Goal: Task Accomplishment & Management: Complete application form

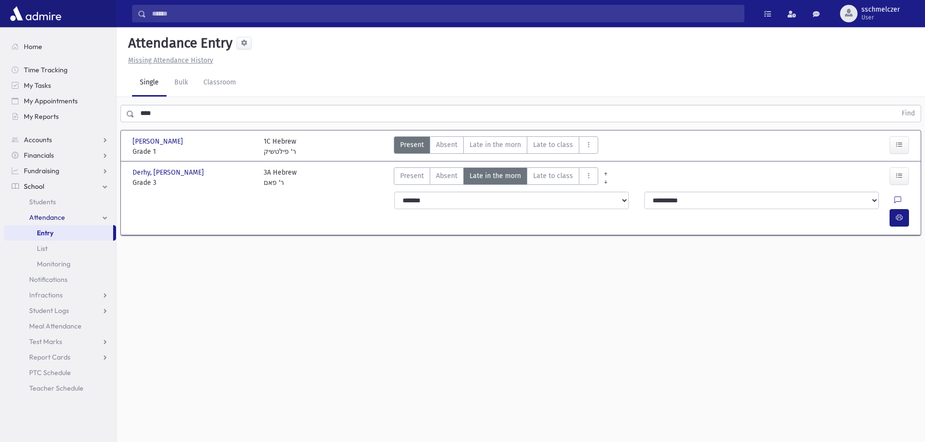
click at [49, 227] on link "Entry" at bounding box center [58, 233] width 109 height 16
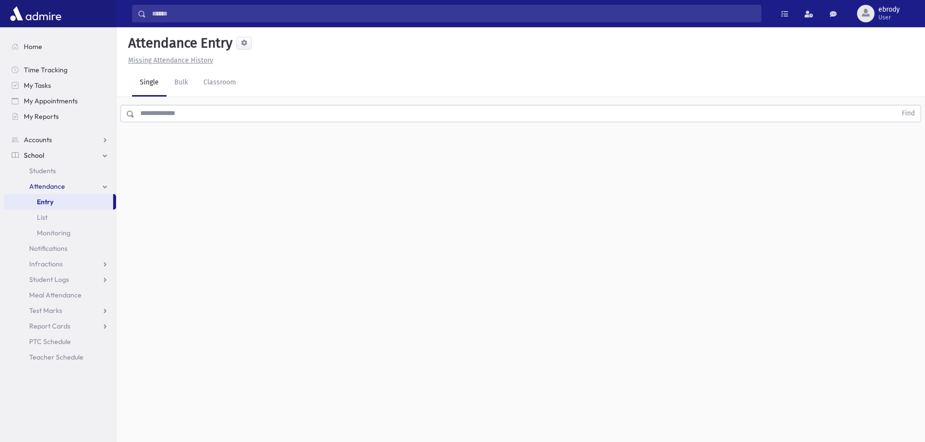
click at [66, 205] on link "Entry" at bounding box center [58, 202] width 109 height 16
click at [161, 117] on input "text" at bounding box center [516, 113] width 762 height 17
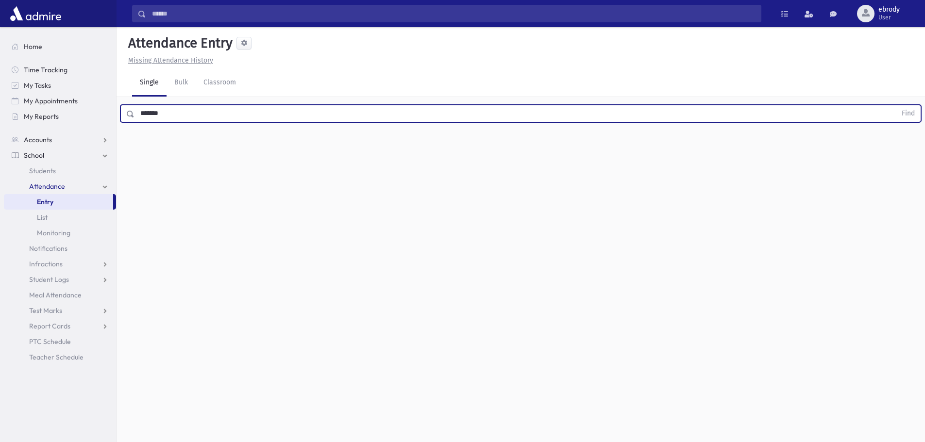
click at [896, 105] on button "Find" at bounding box center [908, 113] width 25 height 17
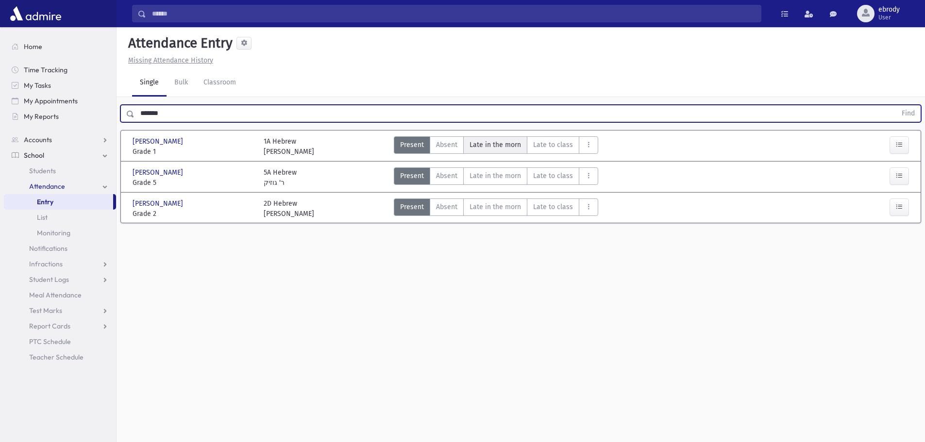
click at [499, 145] on span "Late in the morn" at bounding box center [495, 145] width 51 height 10
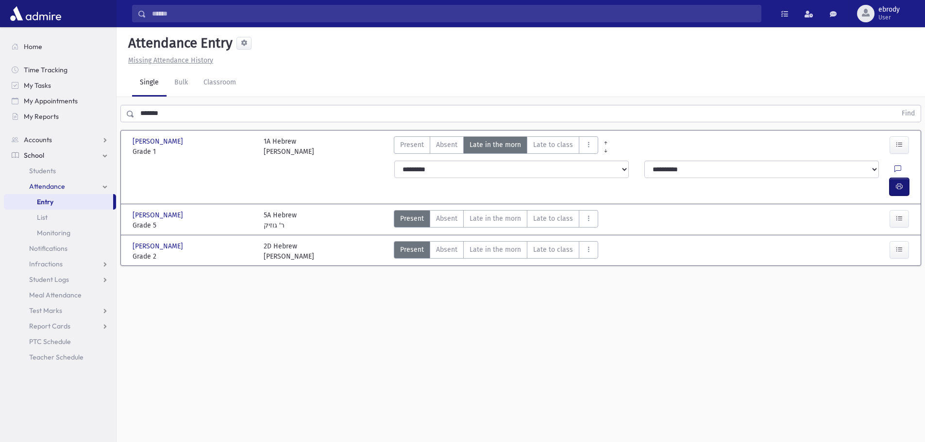
click at [902, 183] on icon "button" at bounding box center [899, 187] width 7 height 8
drag, startPoint x: 243, startPoint y: 114, endPoint x: 56, endPoint y: 89, distance: 188.6
click at [56, 89] on div "Search Results All Accounts" at bounding box center [462, 232] width 925 height 464
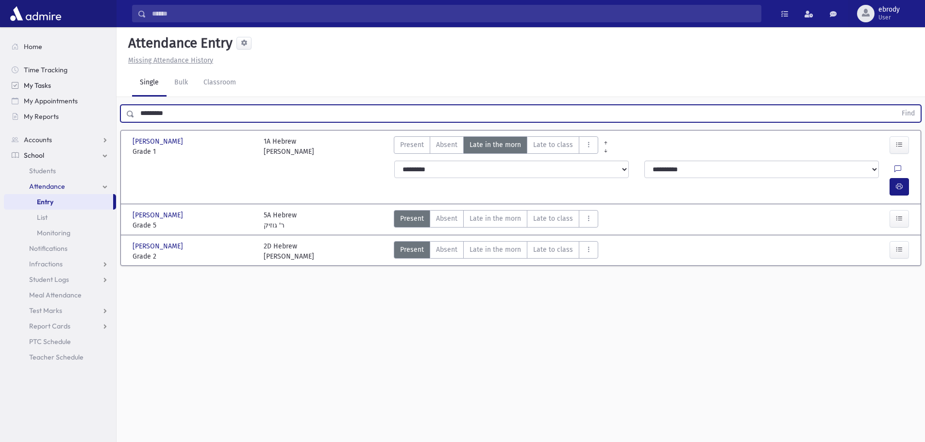
click at [896, 105] on button "Find" at bounding box center [908, 113] width 25 height 17
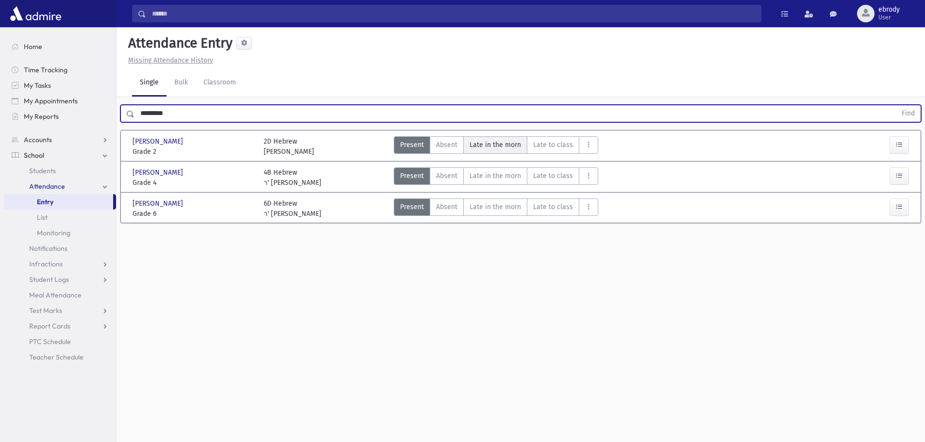
click at [485, 142] on span "Late in the morn" at bounding box center [495, 145] width 51 height 10
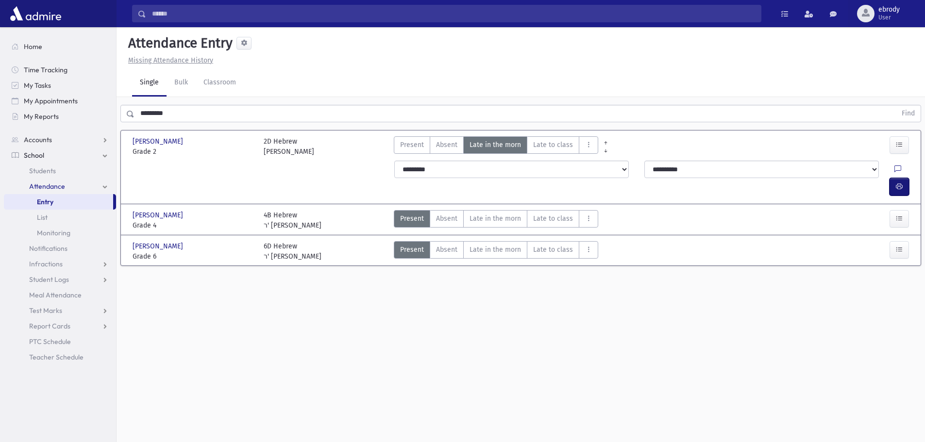
click at [896, 183] on icon "button" at bounding box center [899, 187] width 7 height 8
drag, startPoint x: 299, startPoint y: 114, endPoint x: 58, endPoint y: 108, distance: 240.9
click at [63, 108] on div "Search Results All Accounts" at bounding box center [462, 232] width 925 height 464
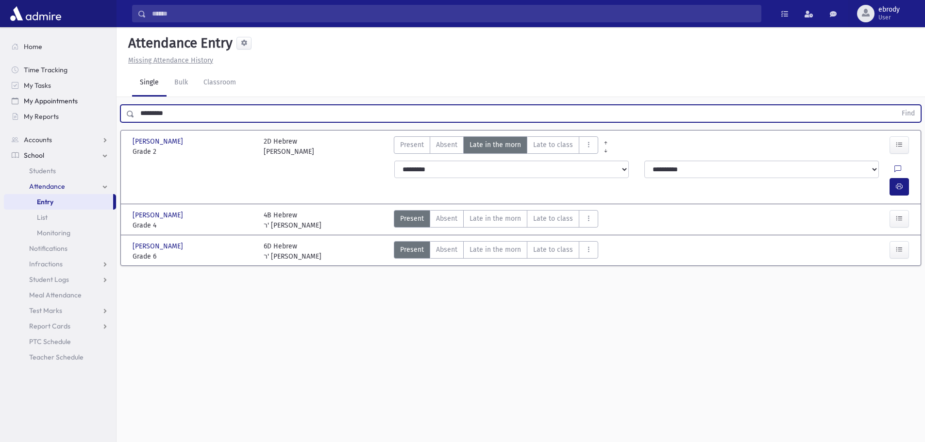
click at [896, 105] on button "Find" at bounding box center [908, 113] width 25 height 17
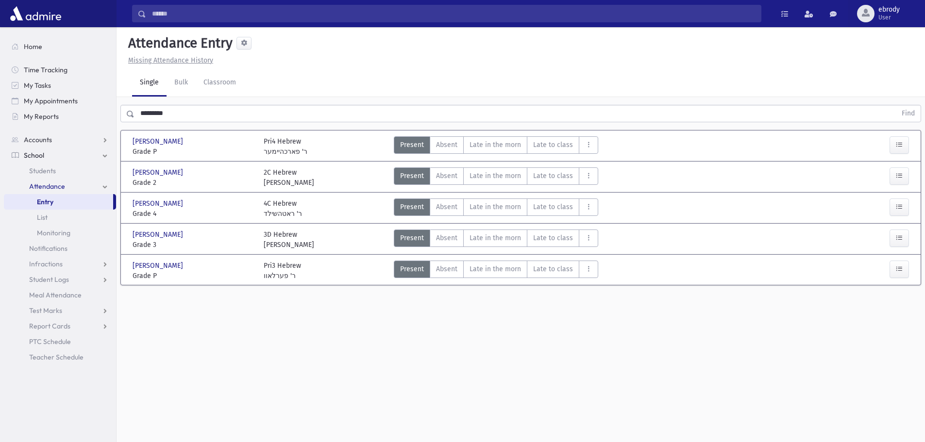
click at [487, 185] on div "Present P Absent A Late in the morn M Late to class L Absent Lunch AL AM" at bounding box center [496, 178] width 204 height 20
click at [481, 183] on morn"] "Late in the morn M" at bounding box center [495, 176] width 64 height 17
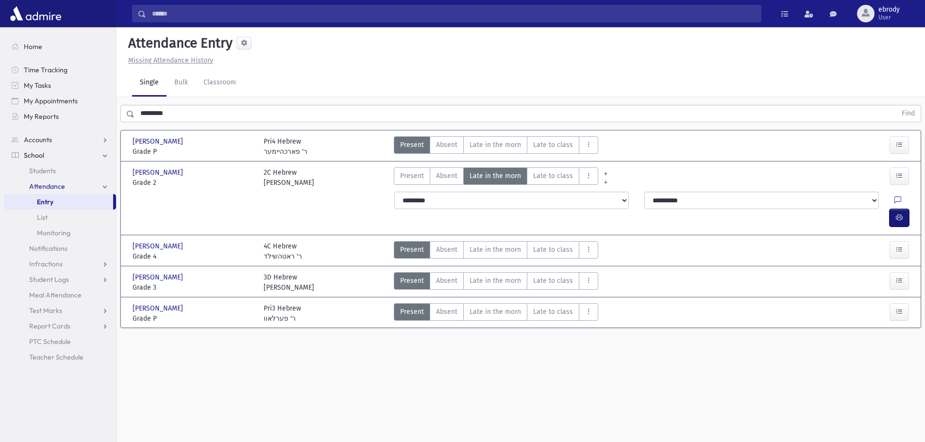
click at [900, 214] on icon "button" at bounding box center [899, 218] width 7 height 8
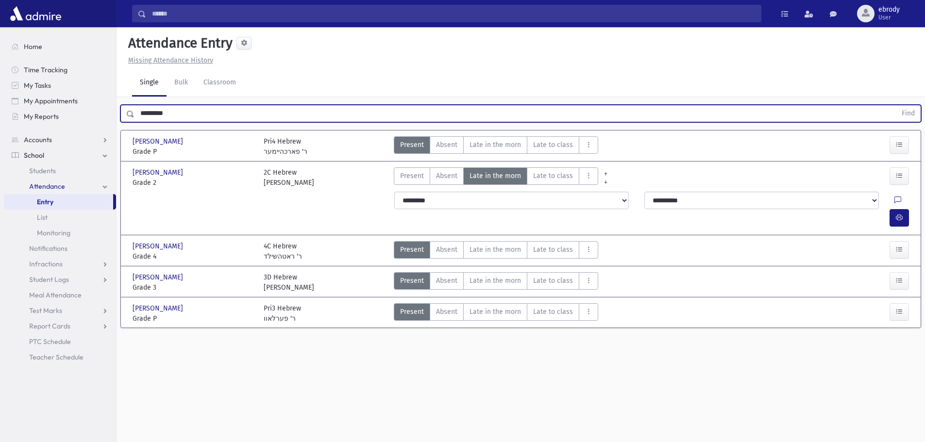
drag, startPoint x: 175, startPoint y: 108, endPoint x: 0, endPoint y: 140, distance: 178.3
click at [0, 140] on div "Search Results All Accounts" at bounding box center [462, 232] width 925 height 464
click at [896, 105] on button "Find" at bounding box center [908, 113] width 25 height 17
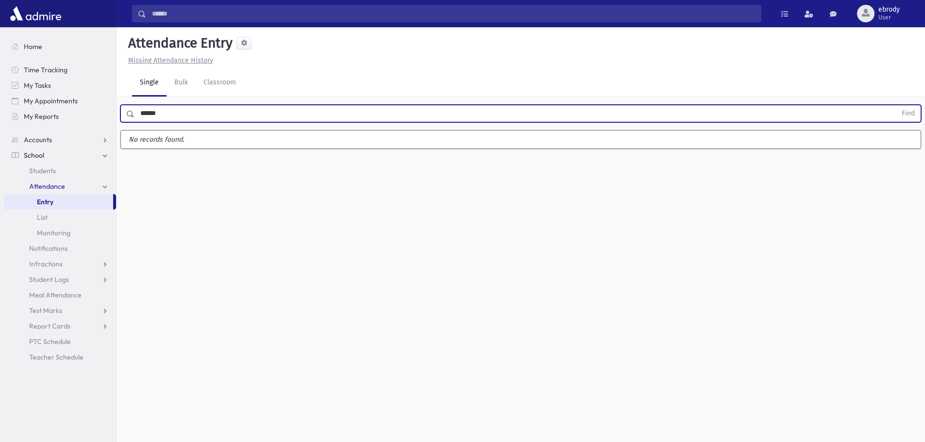
type input "******"
click at [896, 105] on button "Find" at bounding box center [908, 113] width 25 height 17
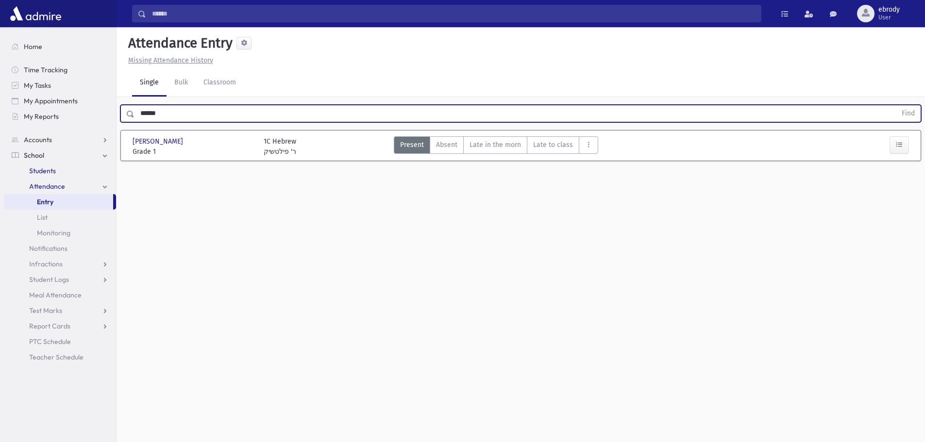
click at [66, 173] on link "Students" at bounding box center [60, 171] width 112 height 16
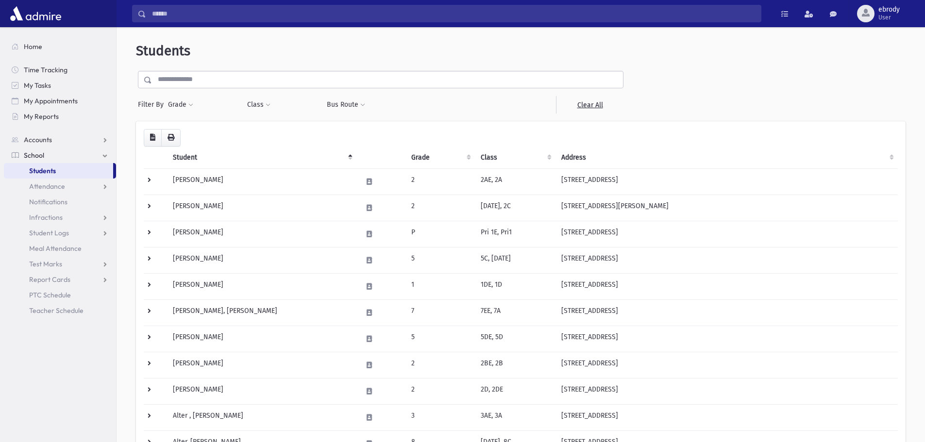
click at [202, 83] on input "text" at bounding box center [387, 79] width 471 height 17
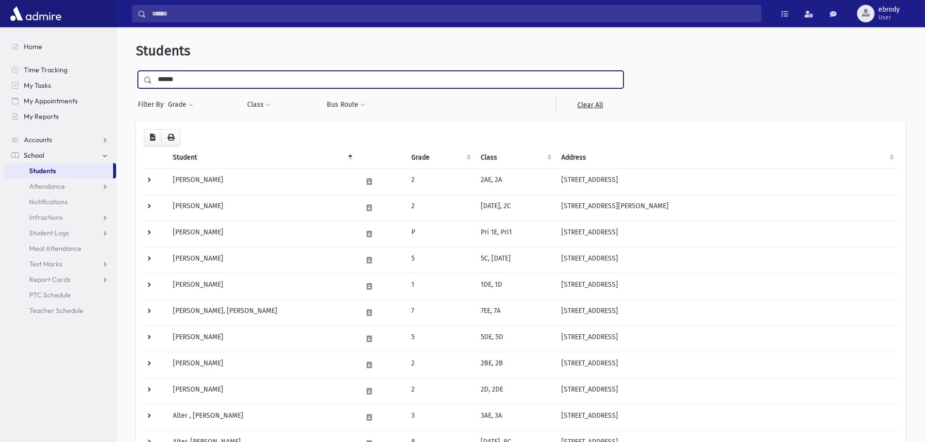
type input "******"
click at [136, 71] on input "submit" at bounding box center [149, 77] width 27 height 13
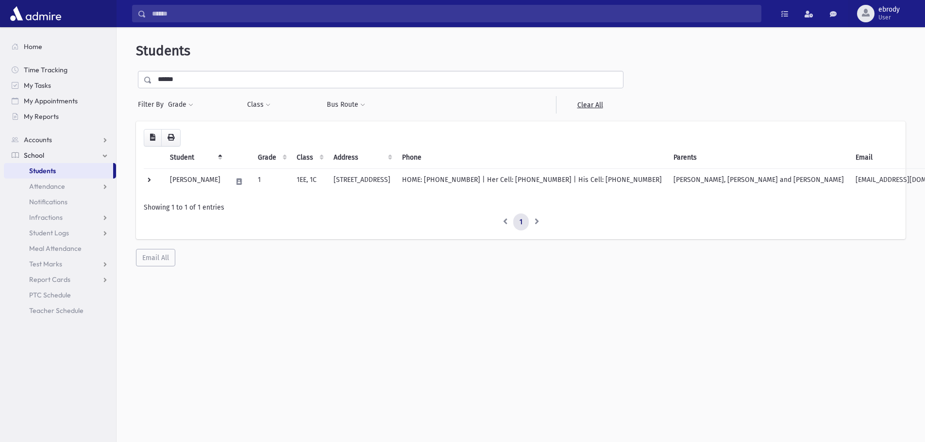
scroll to position [26, 0]
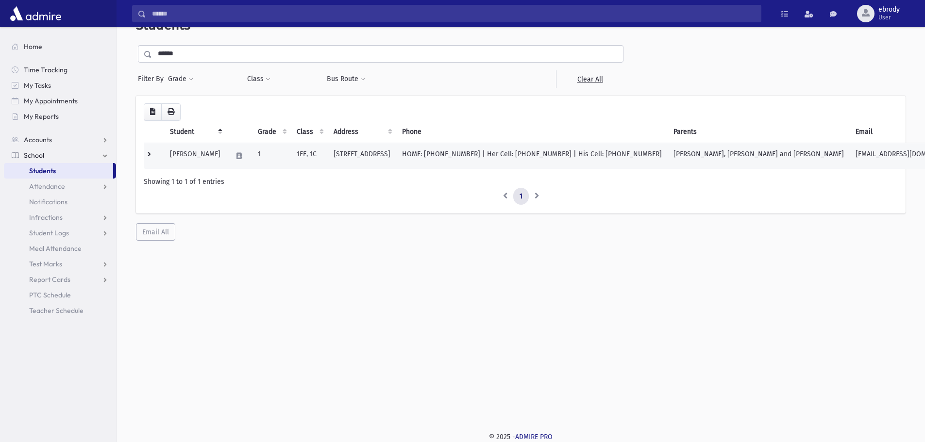
drag, startPoint x: 585, startPoint y: 153, endPoint x: 581, endPoint y: 160, distance: 7.6
click at [582, 152] on td "HOME: (732) 886-1227 | Her Cell: (732) 725-7608 | His Cell: (732) 725-7609" at bounding box center [531, 156] width 271 height 26
click at [317, 153] on td "1EE, 1C" at bounding box center [309, 156] width 37 height 26
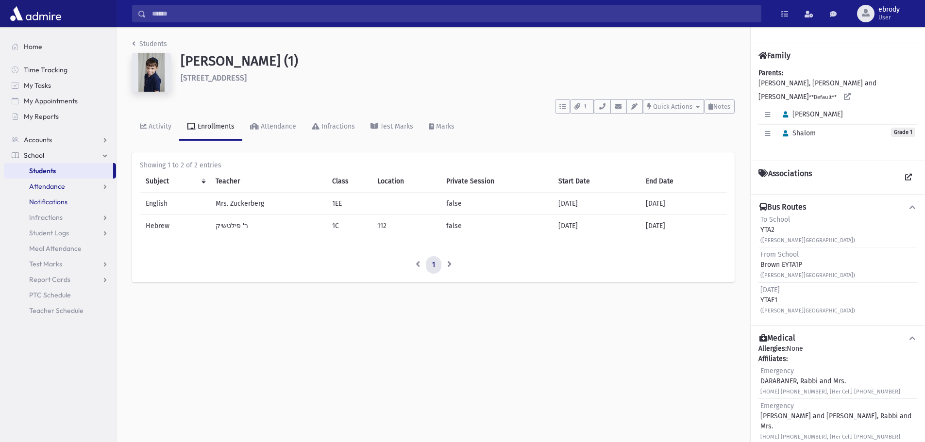
drag, startPoint x: 61, startPoint y: 195, endPoint x: 59, endPoint y: 190, distance: 5.1
click at [61, 193] on ul "School Students Attendance Entry List Monitoring Notifications Entry" at bounding box center [60, 240] width 112 height 155
click at [52, 163] on link "School" at bounding box center [60, 156] width 112 height 16
click at [39, 188] on span "Attendance" at bounding box center [47, 186] width 36 height 9
click at [42, 199] on span "Entry" at bounding box center [45, 202] width 17 height 9
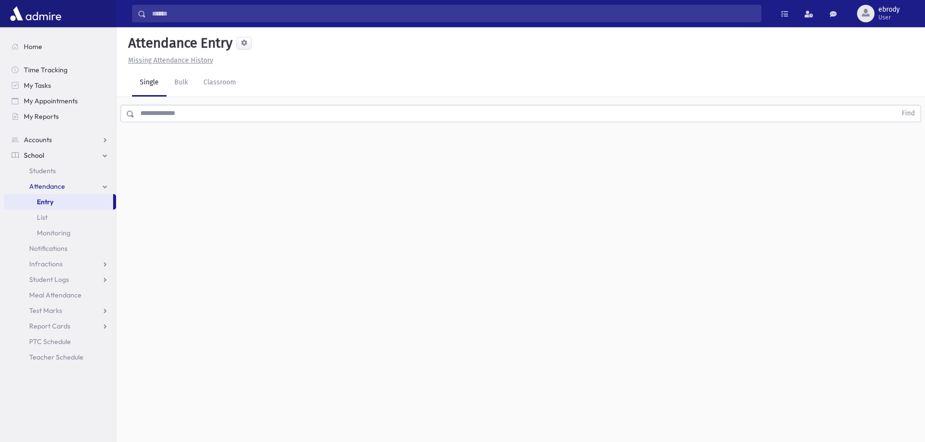
click at [209, 108] on input "text" at bounding box center [516, 113] width 762 height 17
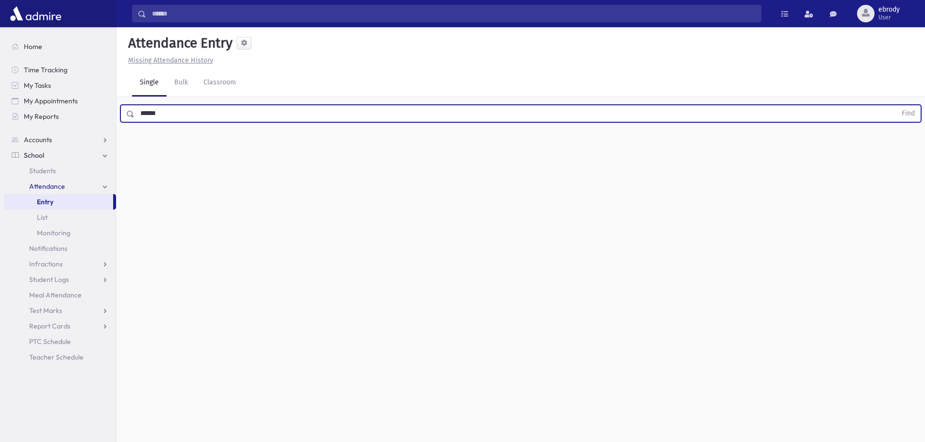
click at [896, 105] on button "Find" at bounding box center [908, 113] width 25 height 17
click at [472, 148] on span "Late in the morn" at bounding box center [495, 145] width 51 height 10
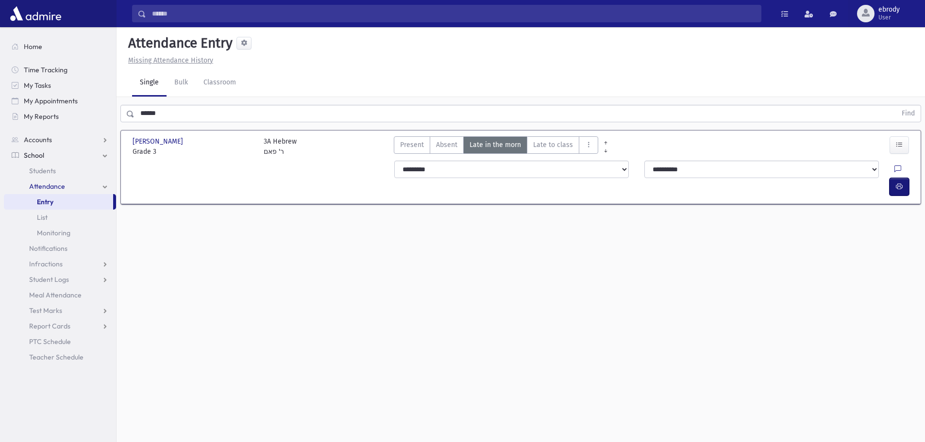
click at [904, 178] on button "button" at bounding box center [899, 186] width 19 height 17
click at [91, 110] on div "Search Results All Accounts" at bounding box center [462, 232] width 925 height 464
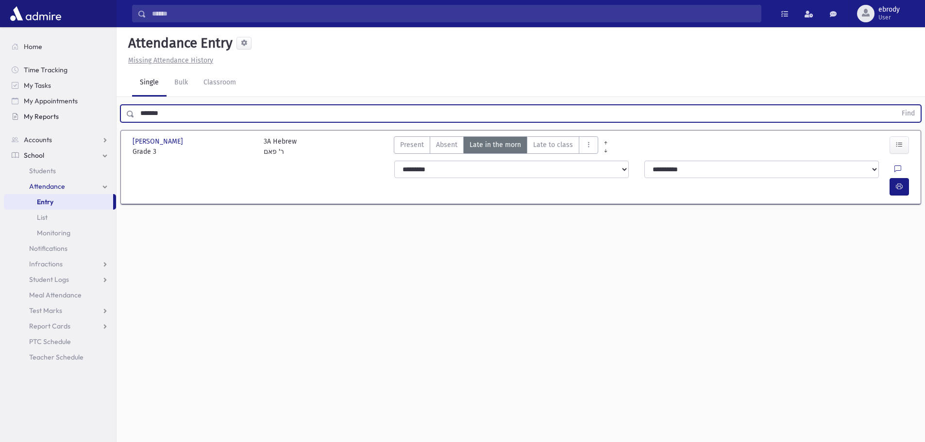
click at [896, 105] on button "Find" at bounding box center [908, 113] width 25 height 17
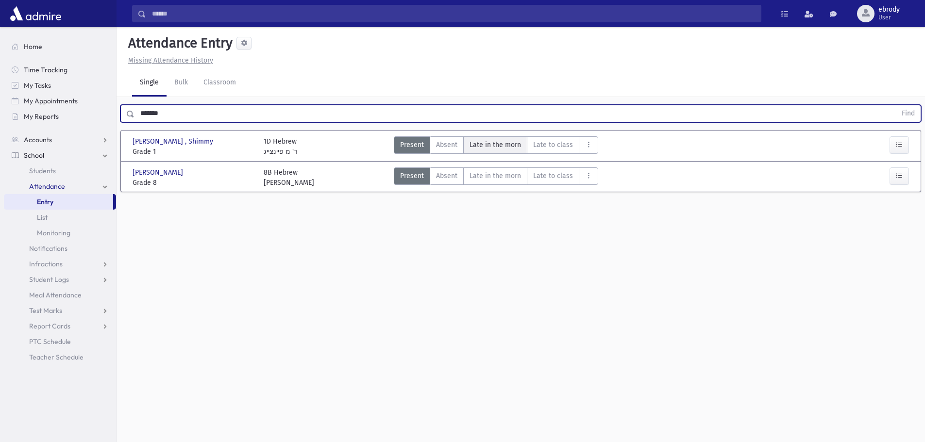
click at [480, 146] on span "Late in the morn" at bounding box center [495, 145] width 51 height 10
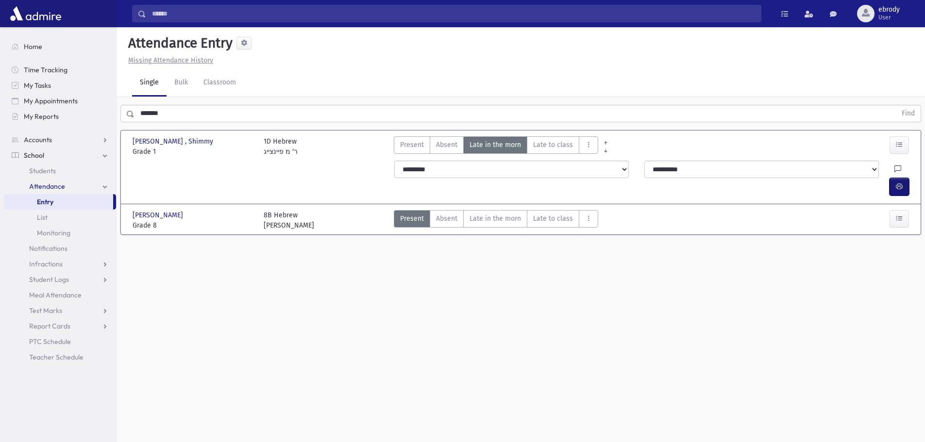
click at [896, 183] on icon "button" at bounding box center [899, 187] width 7 height 8
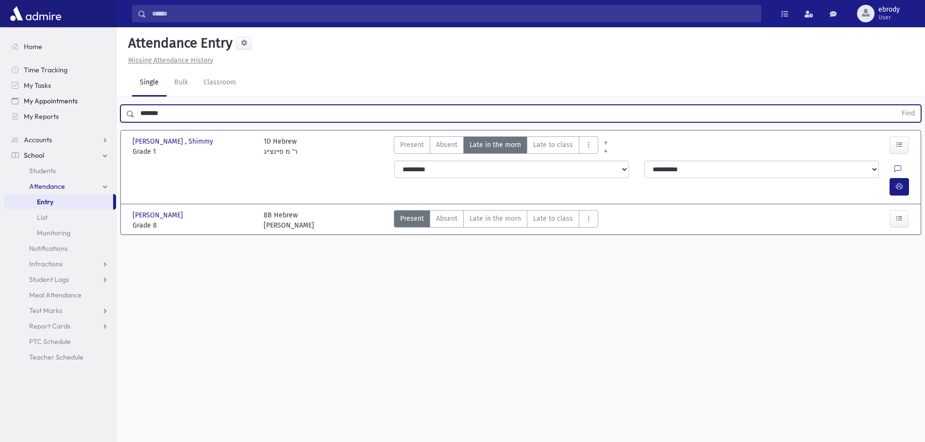
drag, startPoint x: 199, startPoint y: 112, endPoint x: 30, endPoint y: 99, distance: 169.5
click at [33, 100] on div "Search Results All Accounts" at bounding box center [462, 232] width 925 height 464
type input "******"
click at [896, 105] on button "Find" at bounding box center [908, 113] width 25 height 17
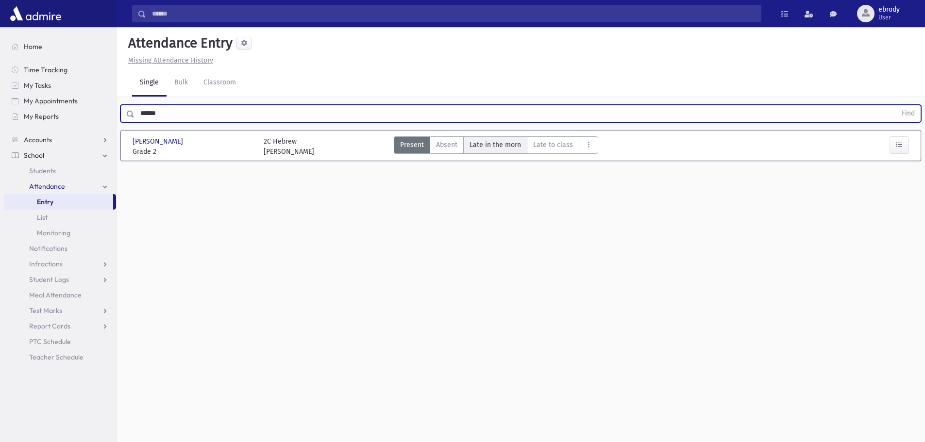
drag, startPoint x: 491, startPoint y: 136, endPoint x: 494, endPoint y: 142, distance: 6.7
click at [491, 136] on morn"] "Late in the morn M" at bounding box center [495, 144] width 64 height 17
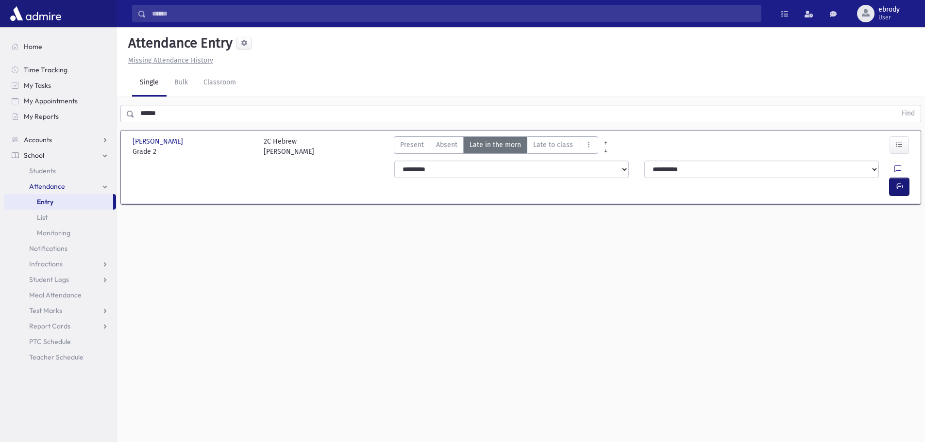
click at [902, 178] on button "button" at bounding box center [899, 186] width 19 height 17
click at [68, 204] on link "Entry" at bounding box center [58, 202] width 109 height 16
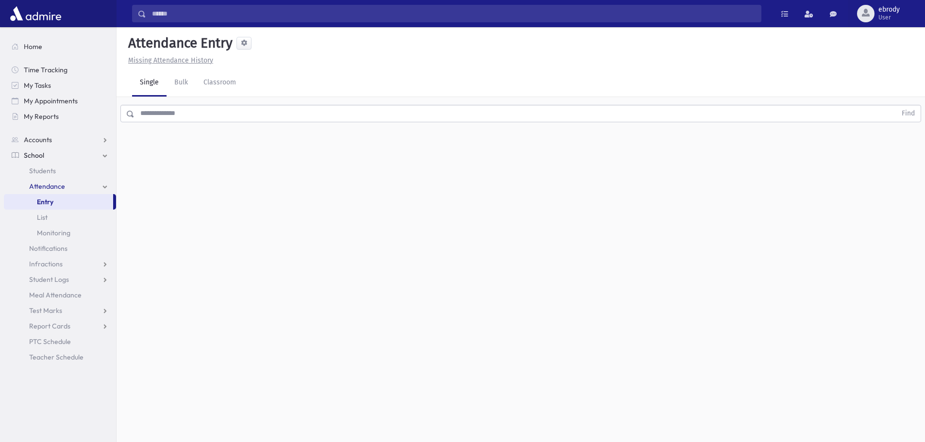
click at [267, 124] on div "Find" at bounding box center [521, 111] width 808 height 29
click at [269, 113] on input "text" at bounding box center [516, 113] width 762 height 17
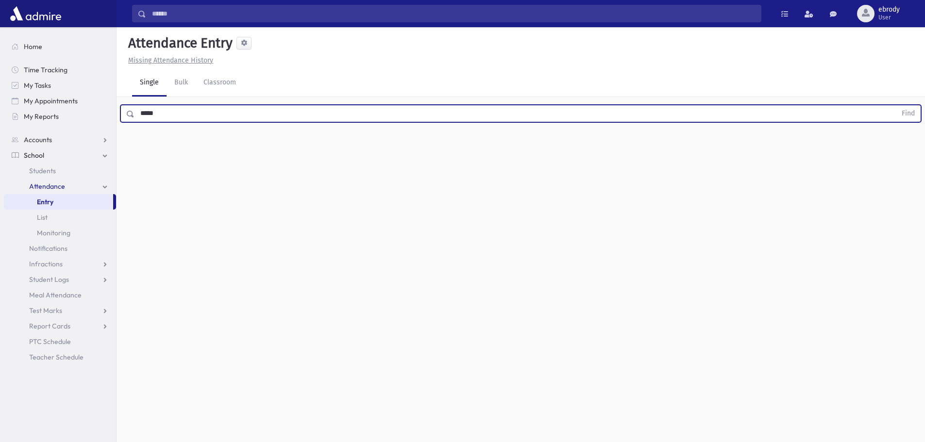
type input "*****"
click at [896, 105] on button "Find" at bounding box center [908, 113] width 25 height 17
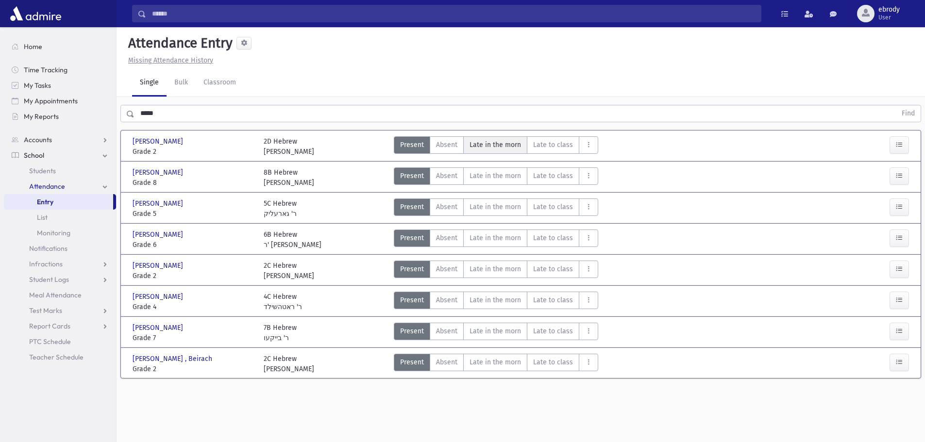
click at [489, 143] on span "Late in the morn" at bounding box center [495, 145] width 51 height 10
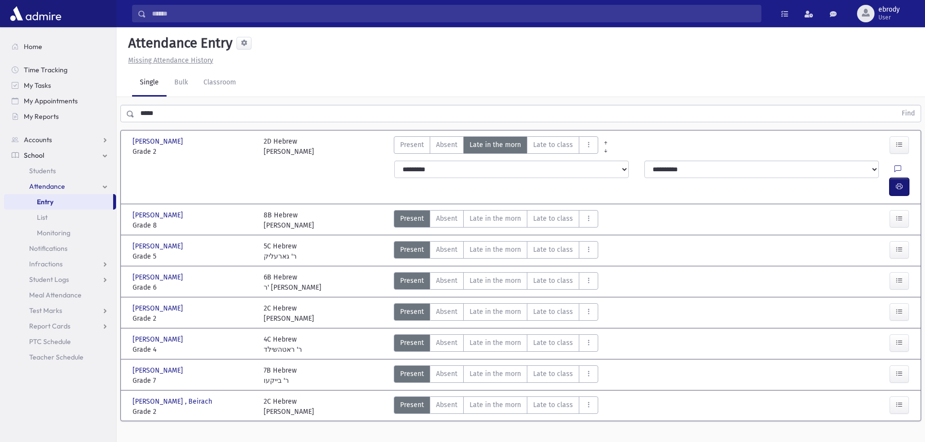
click at [892, 178] on button "button" at bounding box center [899, 186] width 19 height 17
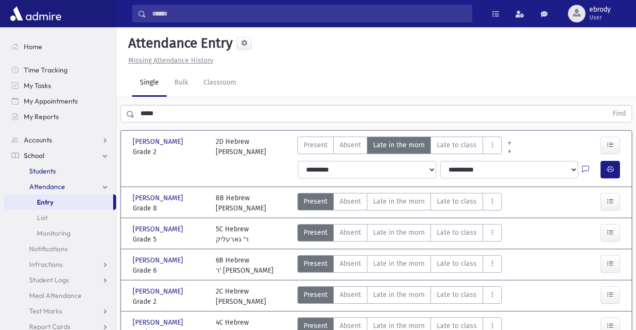
click at [43, 167] on span "Students" at bounding box center [42, 171] width 27 height 9
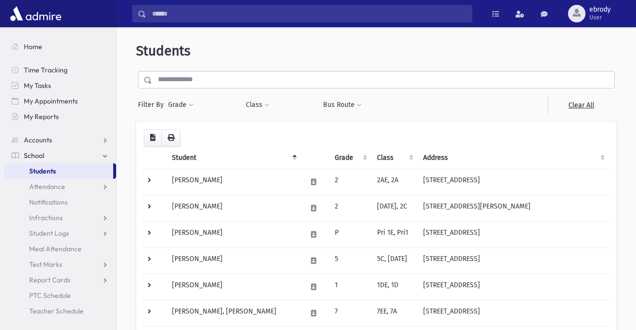
click at [200, 79] on input "text" at bounding box center [383, 79] width 462 height 17
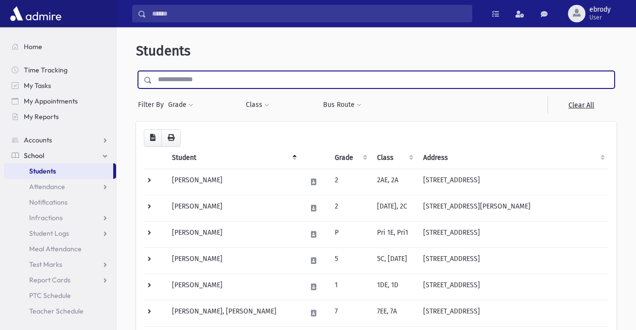
type input "*"
type input "*********"
click at [136, 71] on input "submit" at bounding box center [149, 77] width 27 height 13
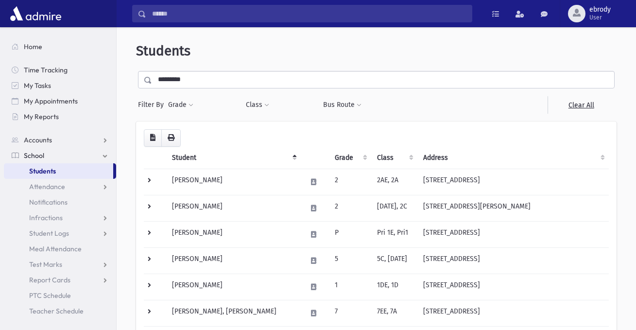
click at [210, 79] on input "*********" at bounding box center [383, 79] width 462 height 17
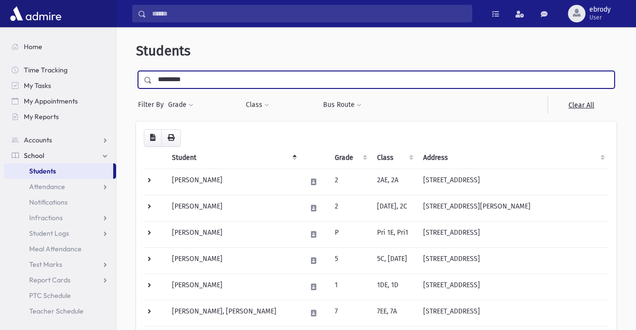
click at [136, 71] on input "submit" at bounding box center [149, 77] width 27 height 13
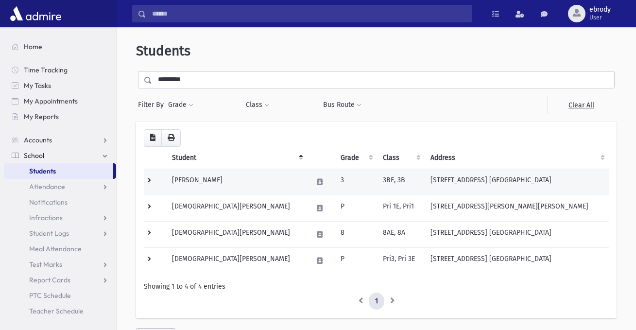
click at [248, 182] on td "[PERSON_NAME]" at bounding box center [236, 181] width 141 height 26
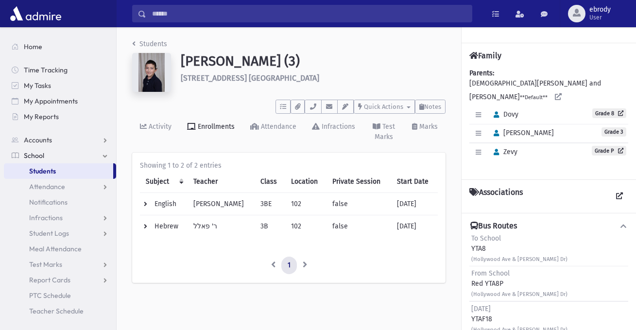
drag, startPoint x: 602, startPoint y: 122, endPoint x: 523, endPoint y: 124, distance: 79.2
click at [523, 129] on span "Menachem" at bounding box center [521, 133] width 65 height 8
click at [185, 14] on input "Search" at bounding box center [308, 13] width 325 height 17
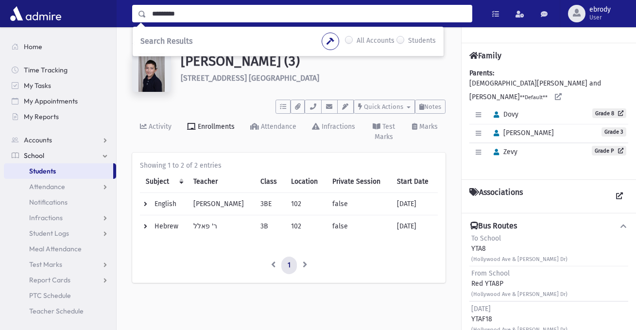
type input "*********"
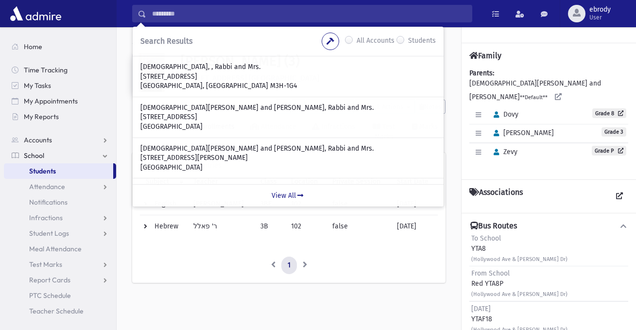
click at [408, 39] on label "Students" at bounding box center [422, 41] width 28 height 12
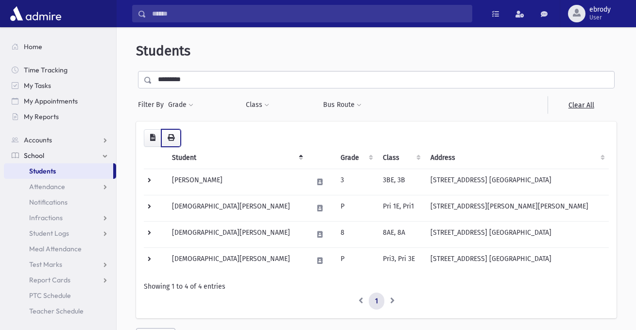
click at [169, 136] on icon "button" at bounding box center [171, 137] width 7 height 7
click at [50, 183] on span "Attendance" at bounding box center [47, 186] width 36 height 9
click at [45, 204] on span "Entry" at bounding box center [45, 202] width 17 height 9
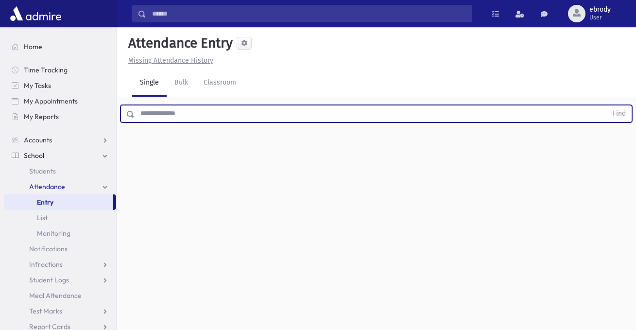
click at [172, 110] on input "text" at bounding box center [371, 113] width 472 height 17
type input "****"
click at [606, 105] on button "Find" at bounding box center [618, 113] width 25 height 17
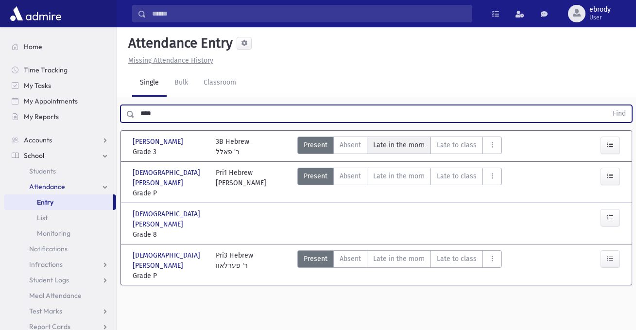
click at [402, 141] on span "Late in the morn" at bounding box center [398, 145] width 51 height 10
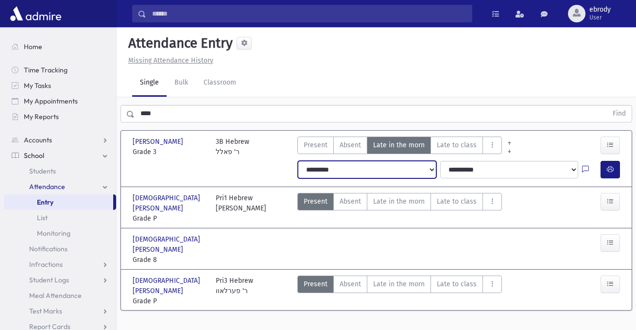
click at [381, 178] on select "**********" at bounding box center [367, 169] width 138 height 17
click at [298, 170] on select "**********" at bounding box center [367, 169] width 138 height 17
